Goal: Information Seeking & Learning: Compare options

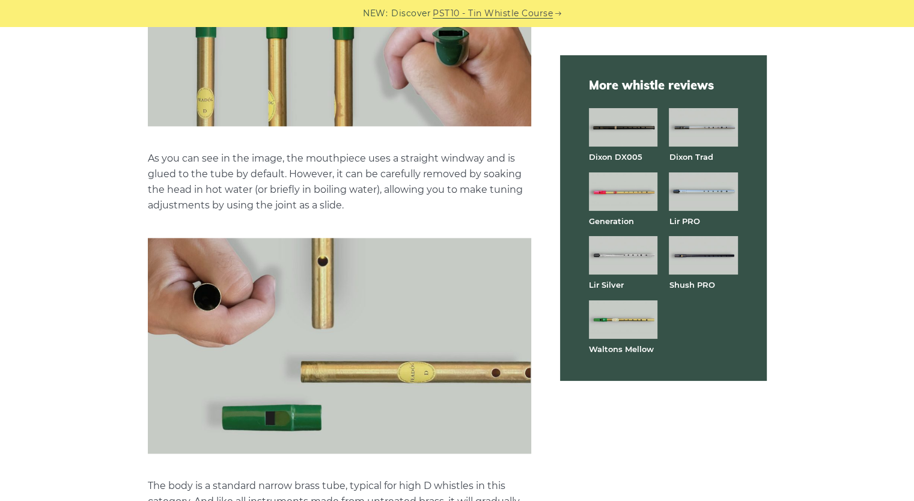
scroll to position [1442, 0]
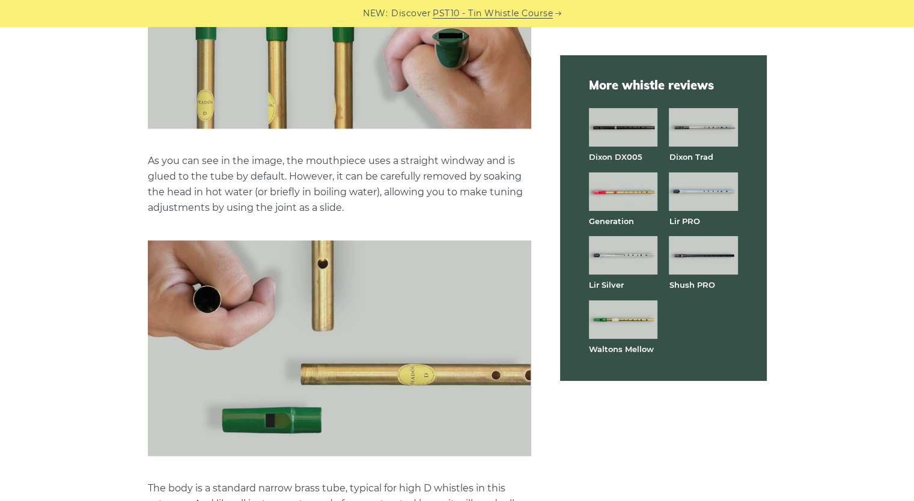
click at [604, 255] on img at bounding box center [623, 255] width 68 height 38
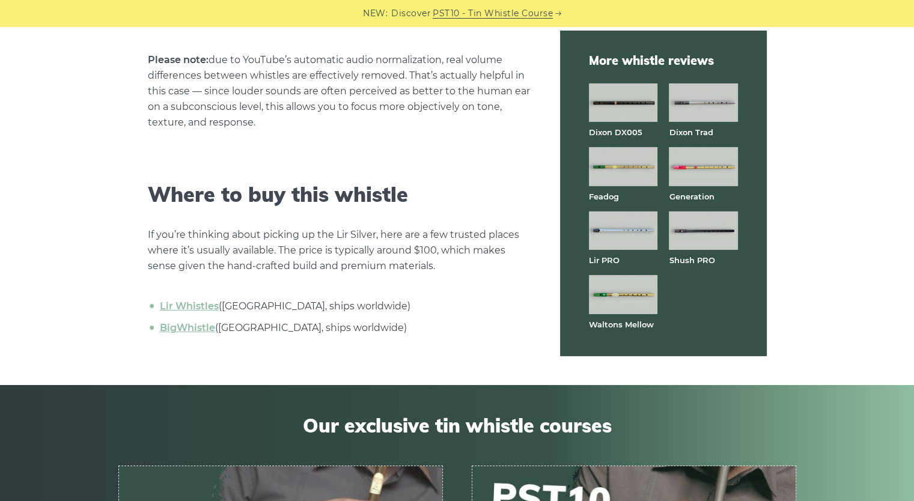
scroll to position [3837, 0]
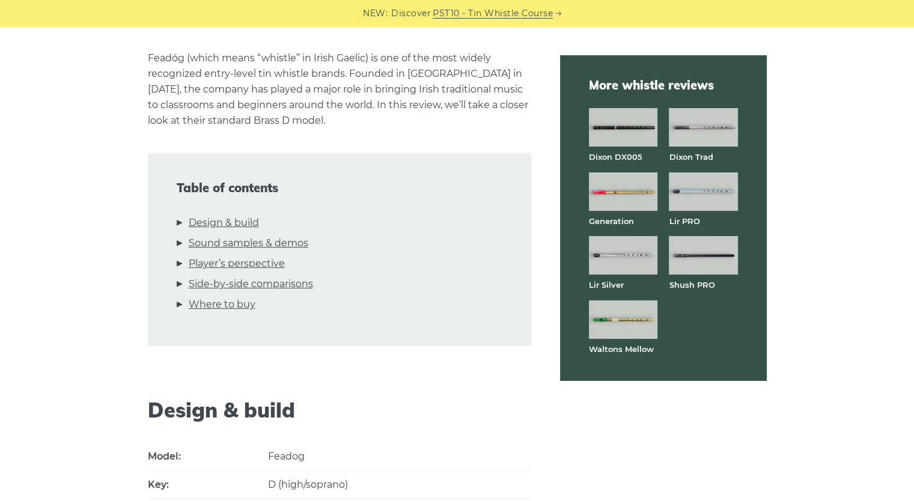
scroll to position [293, 0]
click at [709, 264] on img at bounding box center [703, 255] width 68 height 38
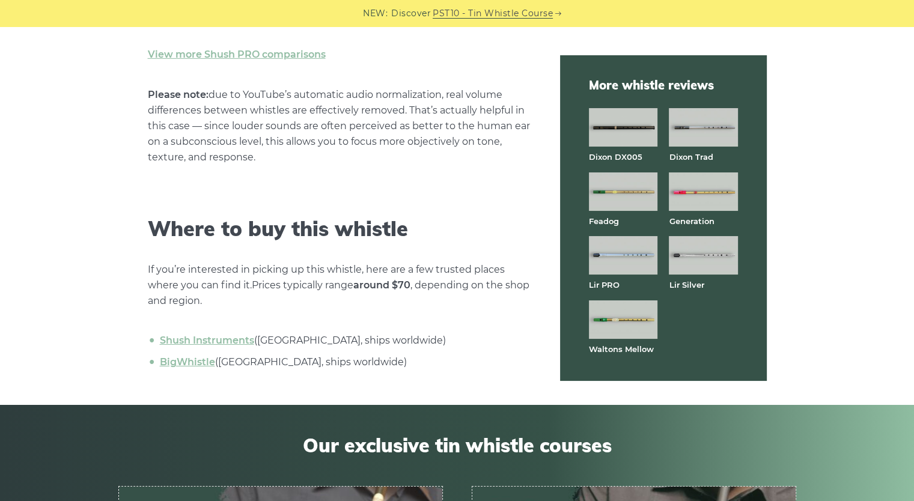
scroll to position [3737, 0]
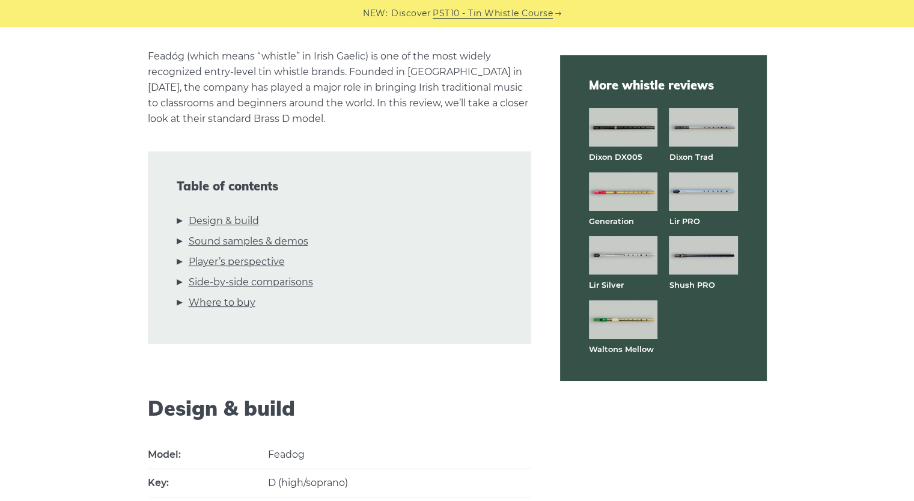
click at [708, 144] on img at bounding box center [703, 127] width 68 height 38
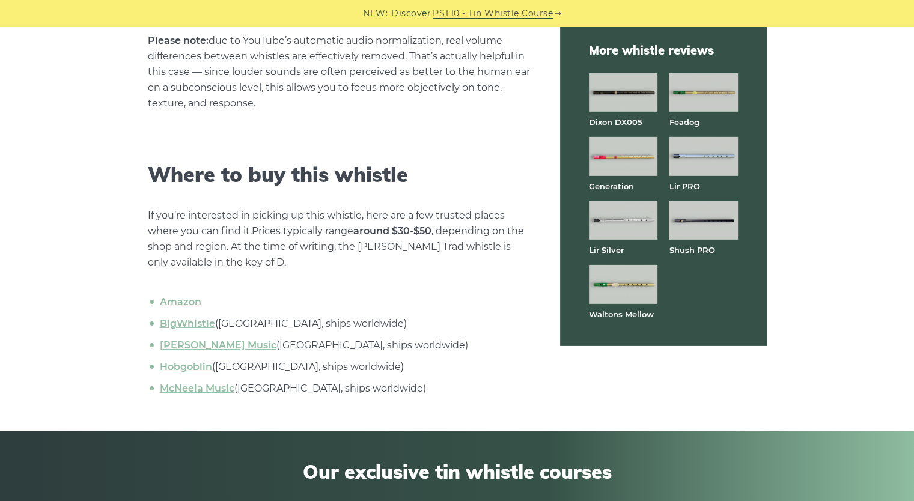
scroll to position [3777, 0]
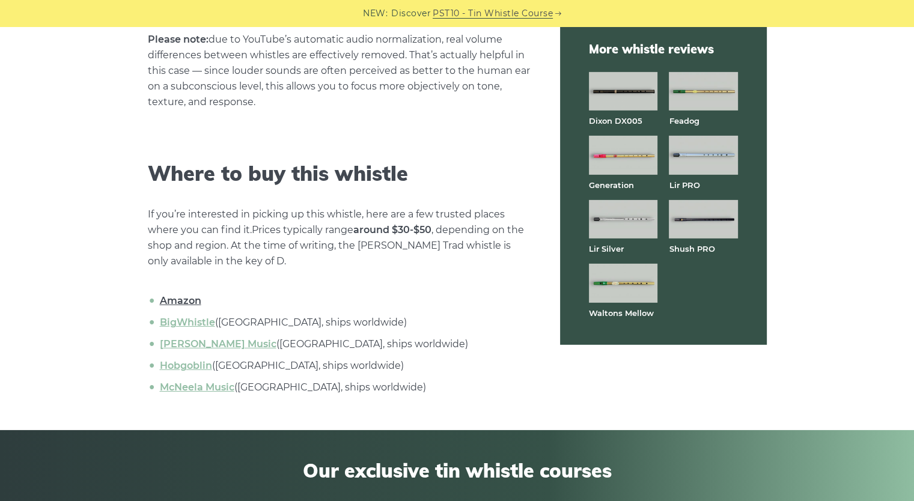
click at [179, 295] on link "Amazon" at bounding box center [180, 300] width 41 height 11
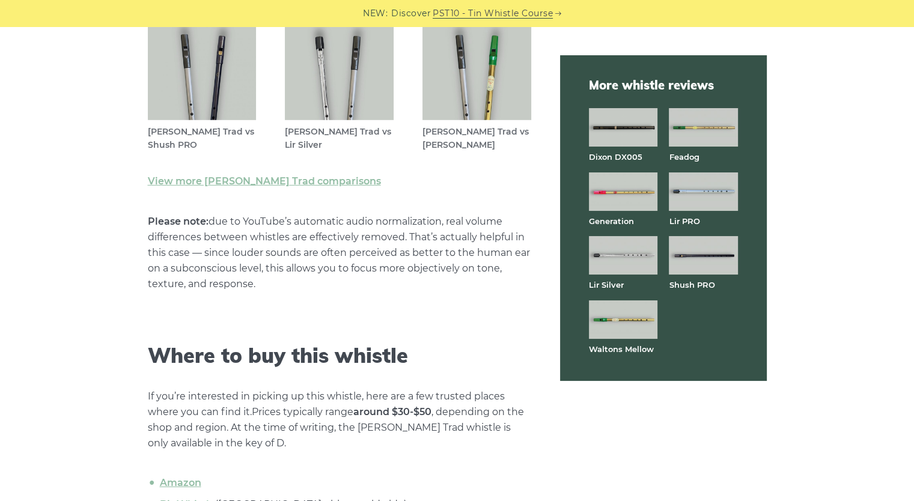
scroll to position [3593, 0]
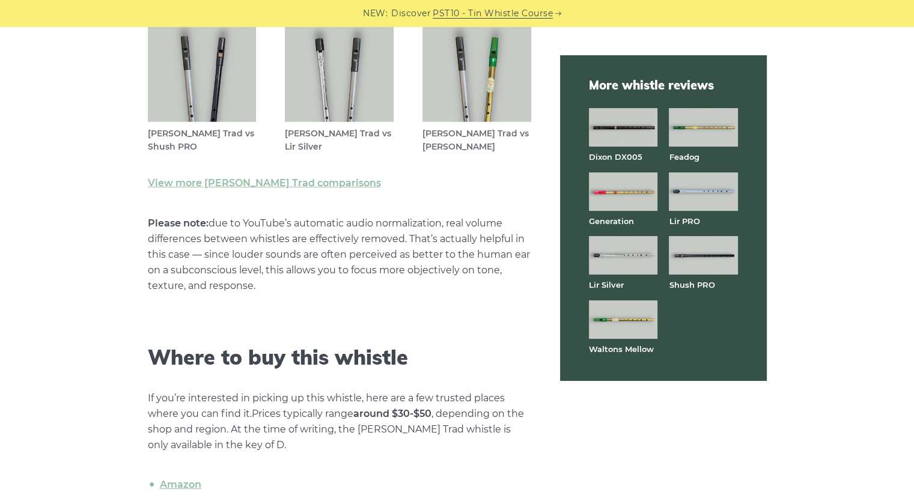
click at [637, 207] on img at bounding box center [623, 191] width 68 height 38
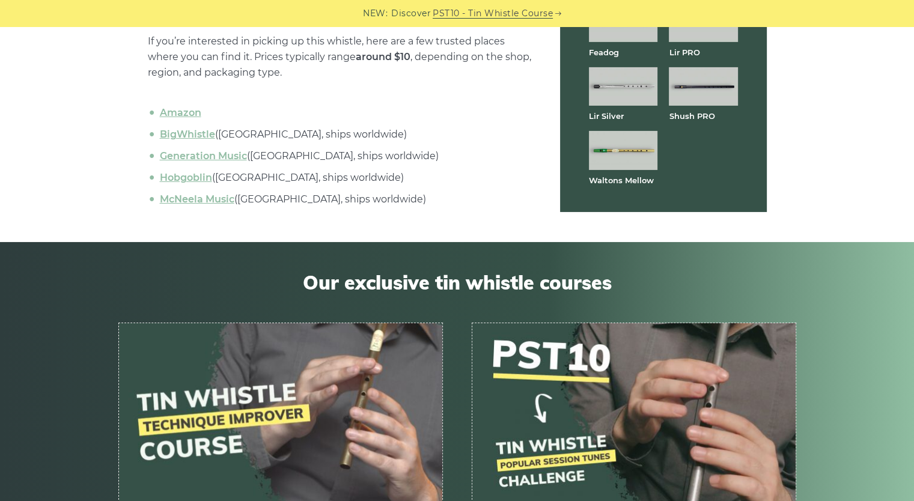
scroll to position [4034, 0]
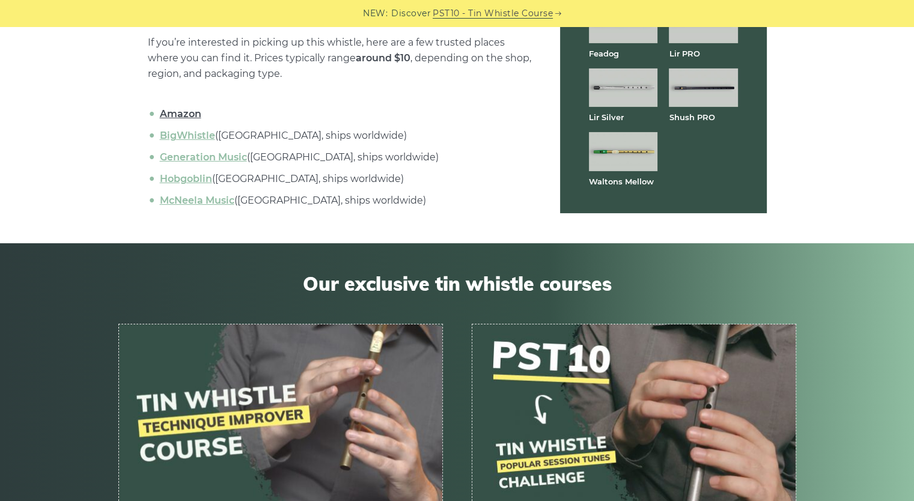
click at [195, 111] on link "Amazon" at bounding box center [180, 113] width 41 height 11
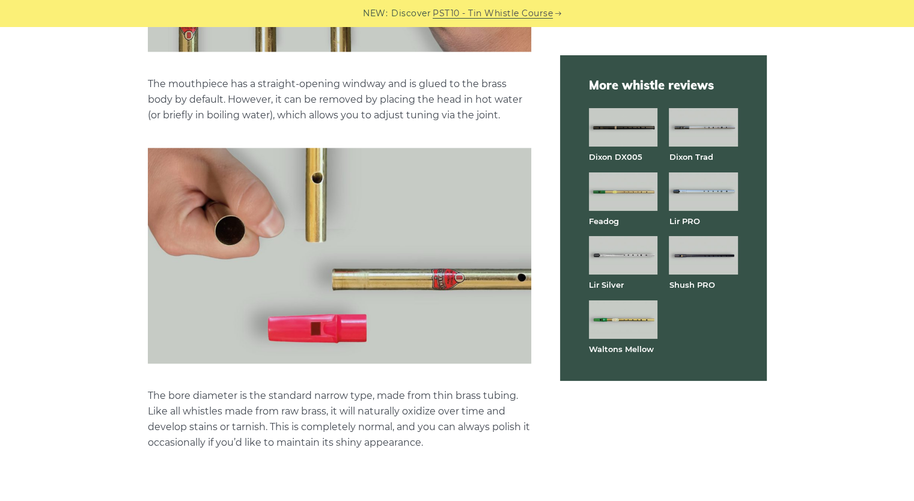
scroll to position [1562, 0]
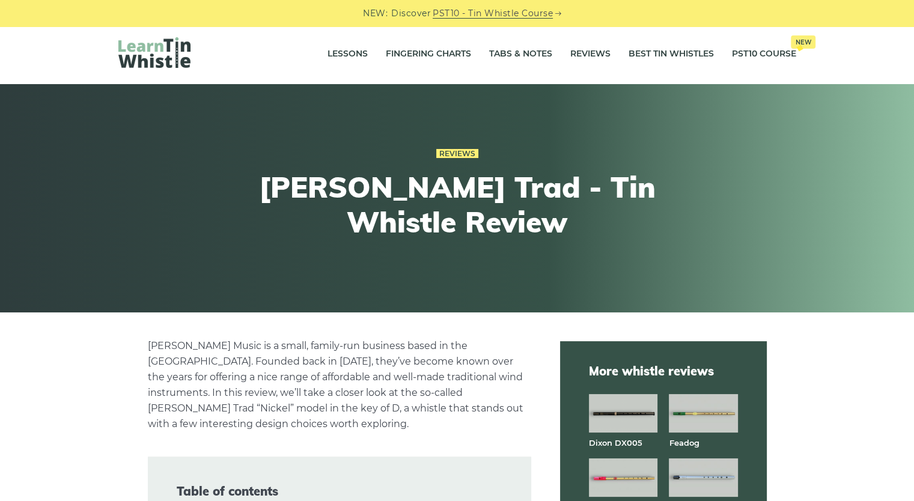
scroll to position [4, 0]
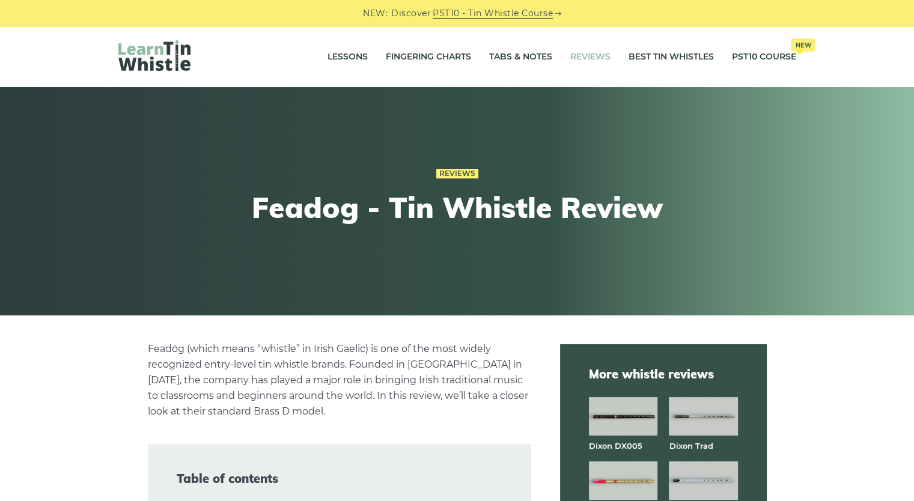
click at [580, 59] on link "Reviews" at bounding box center [590, 57] width 40 height 30
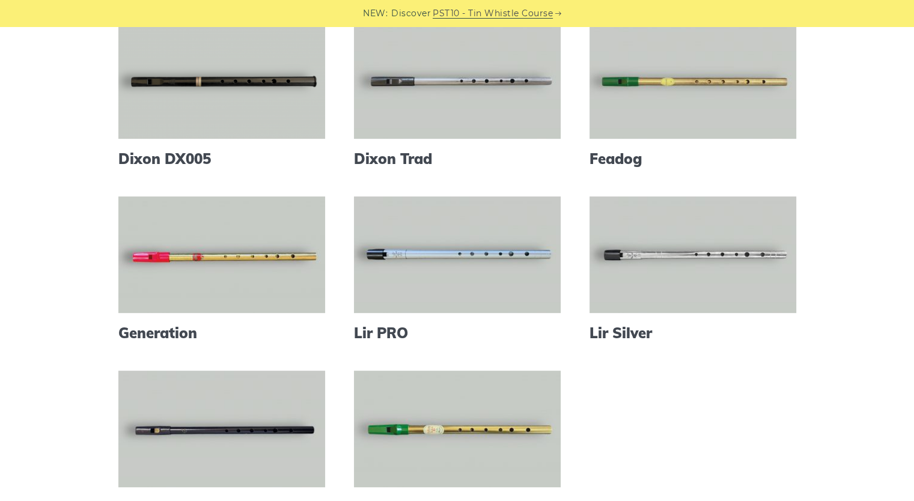
scroll to position [292, 0]
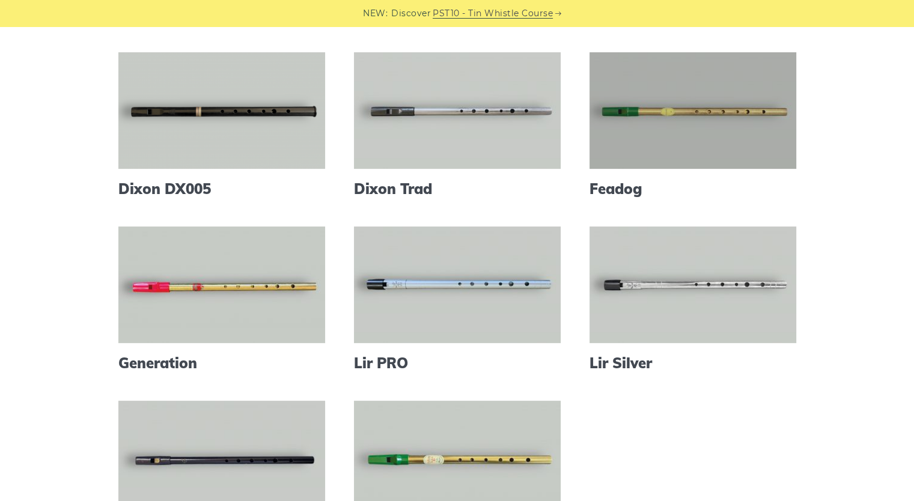
click at [729, 140] on link at bounding box center [692, 110] width 207 height 117
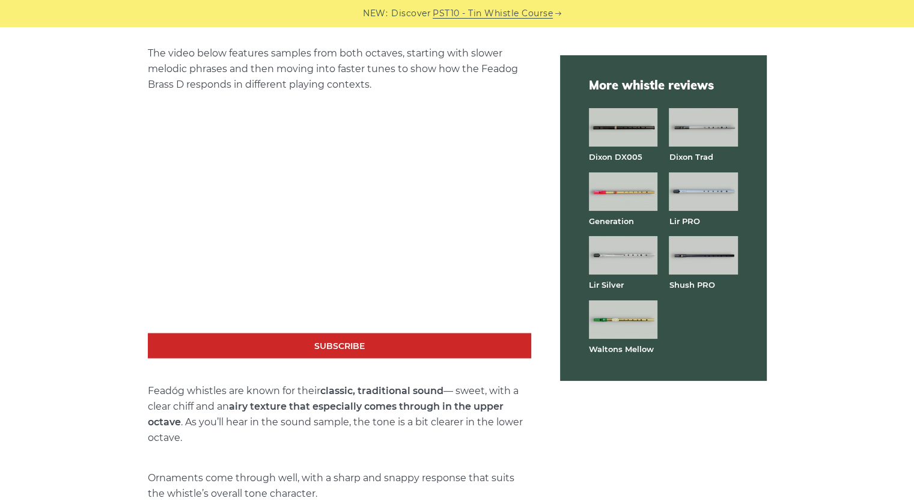
scroll to position [2027, 0]
